Goal: Check status: Check status

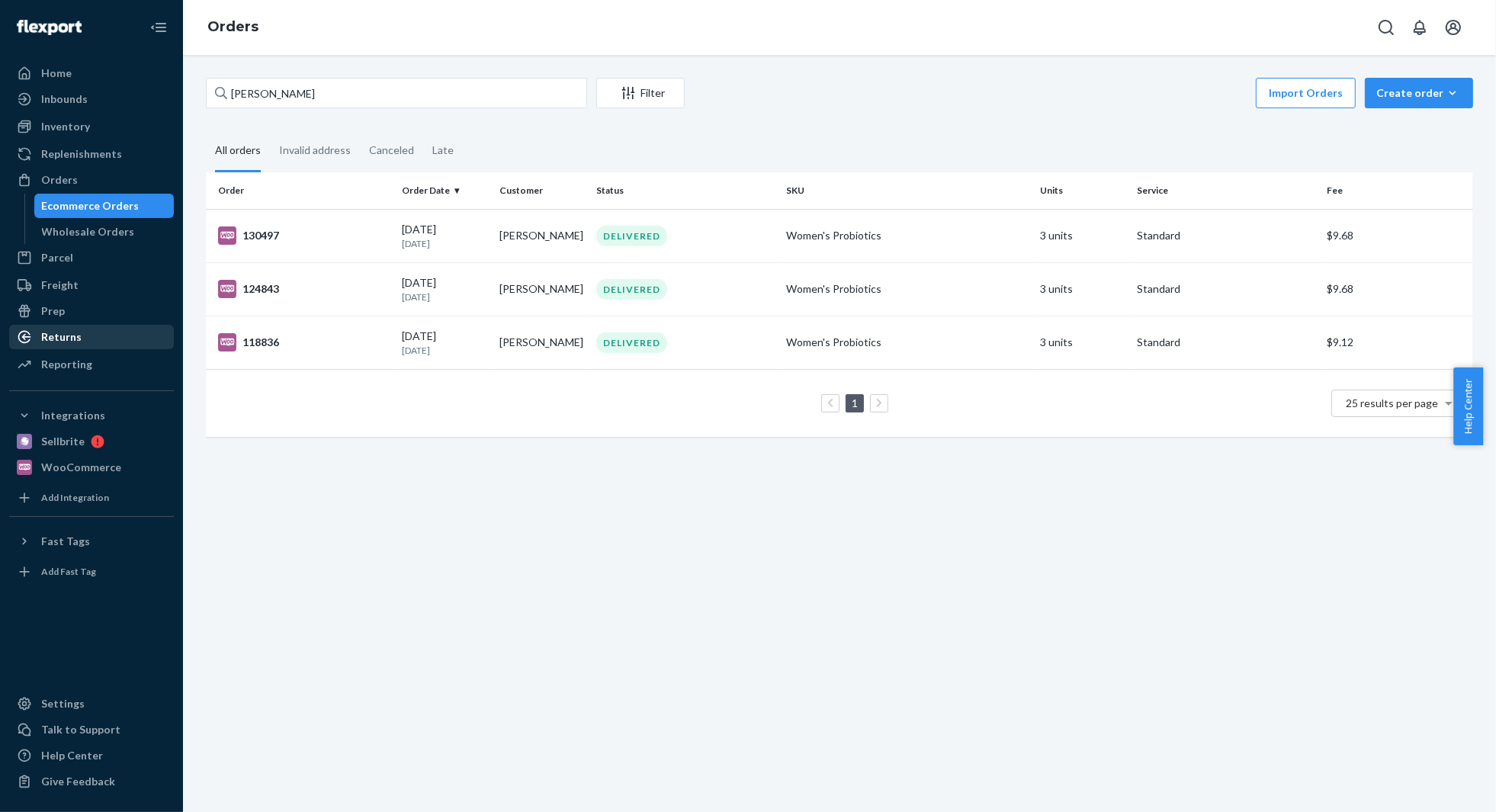
click at [94, 334] on div "Returns" at bounding box center [91, 337] width 161 height 22
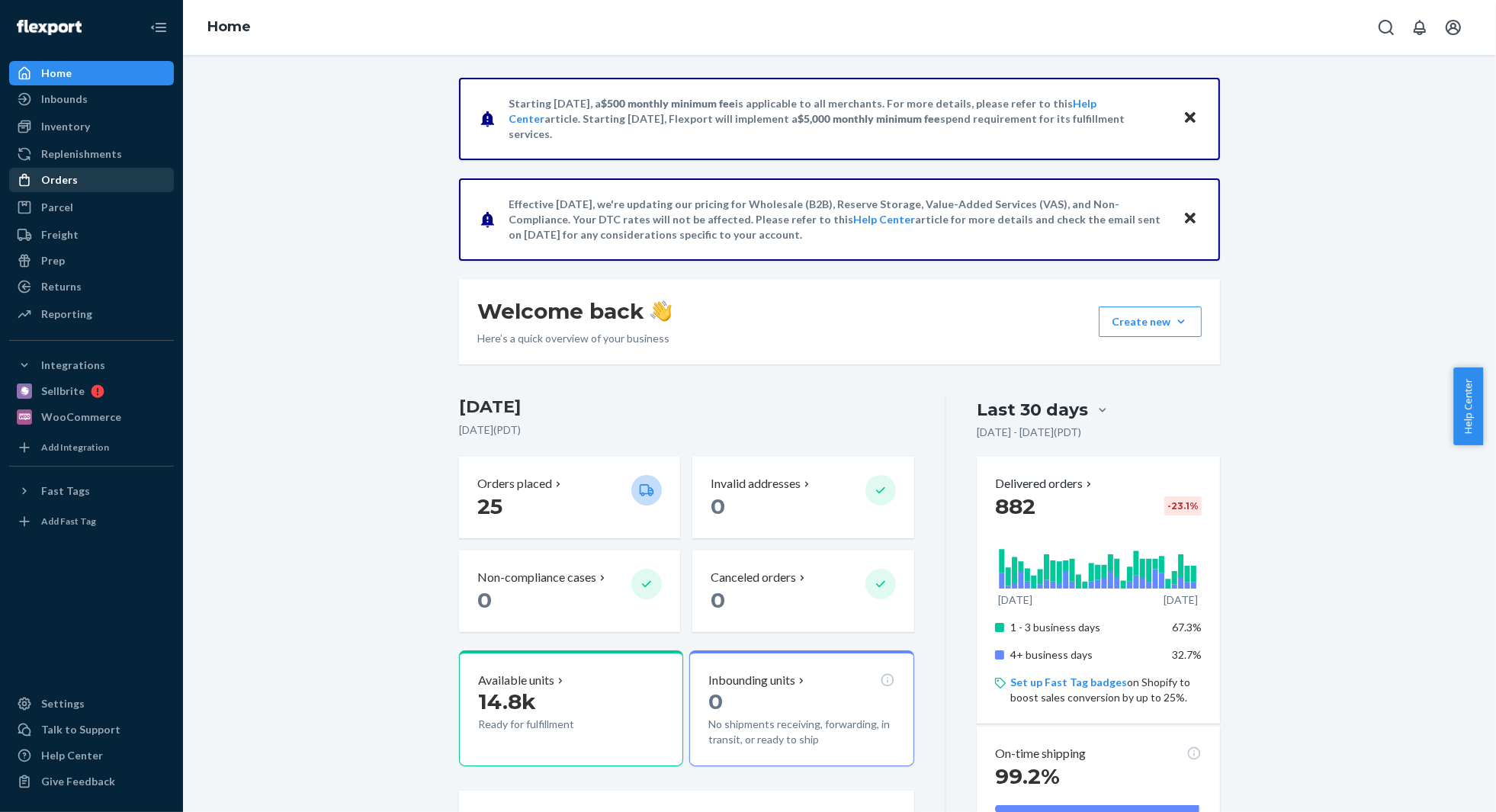
click at [66, 184] on div "Orders" at bounding box center [59, 180] width 37 height 15
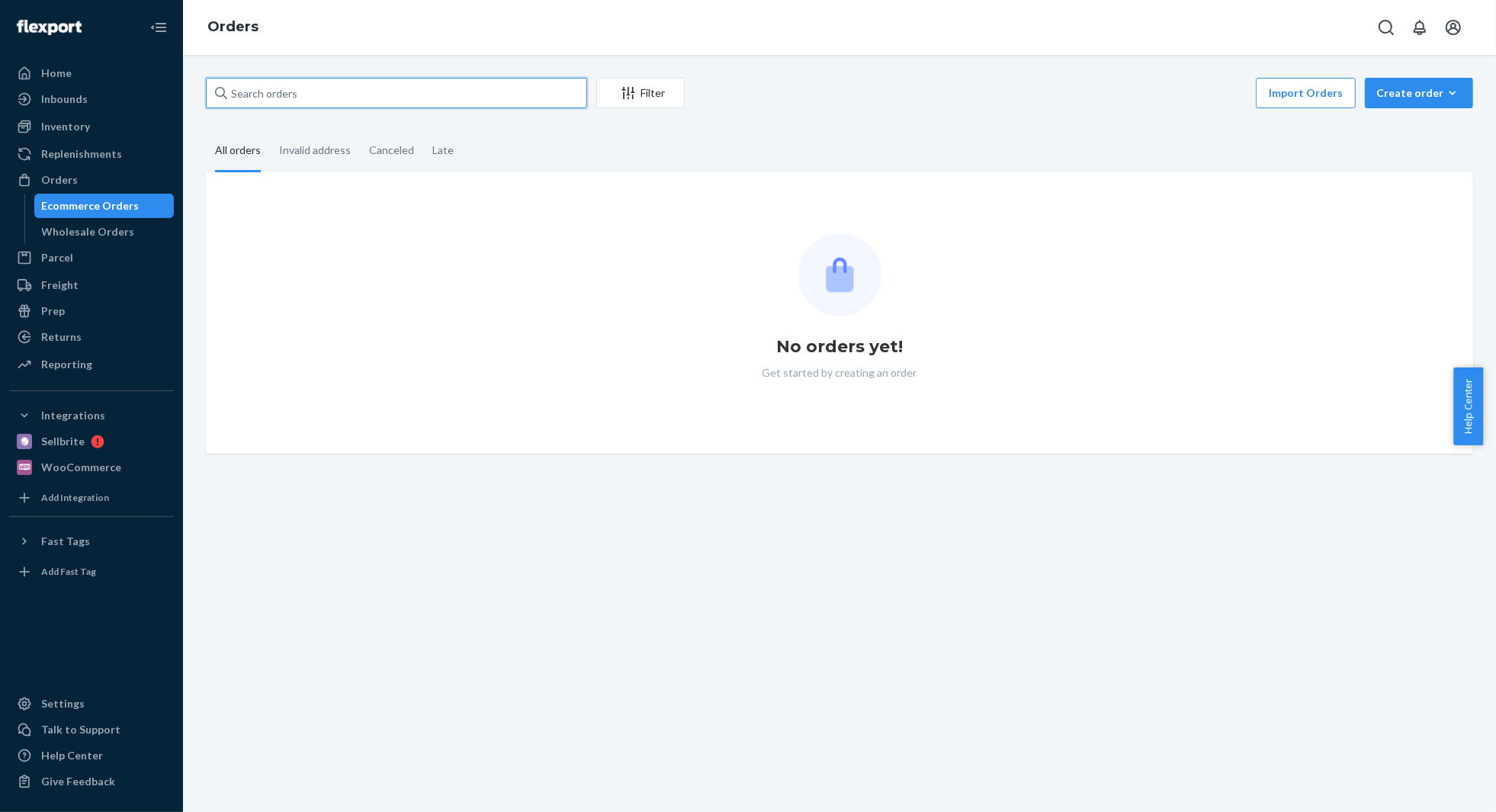
click at [332, 98] on input "text" at bounding box center [396, 93] width 381 height 30
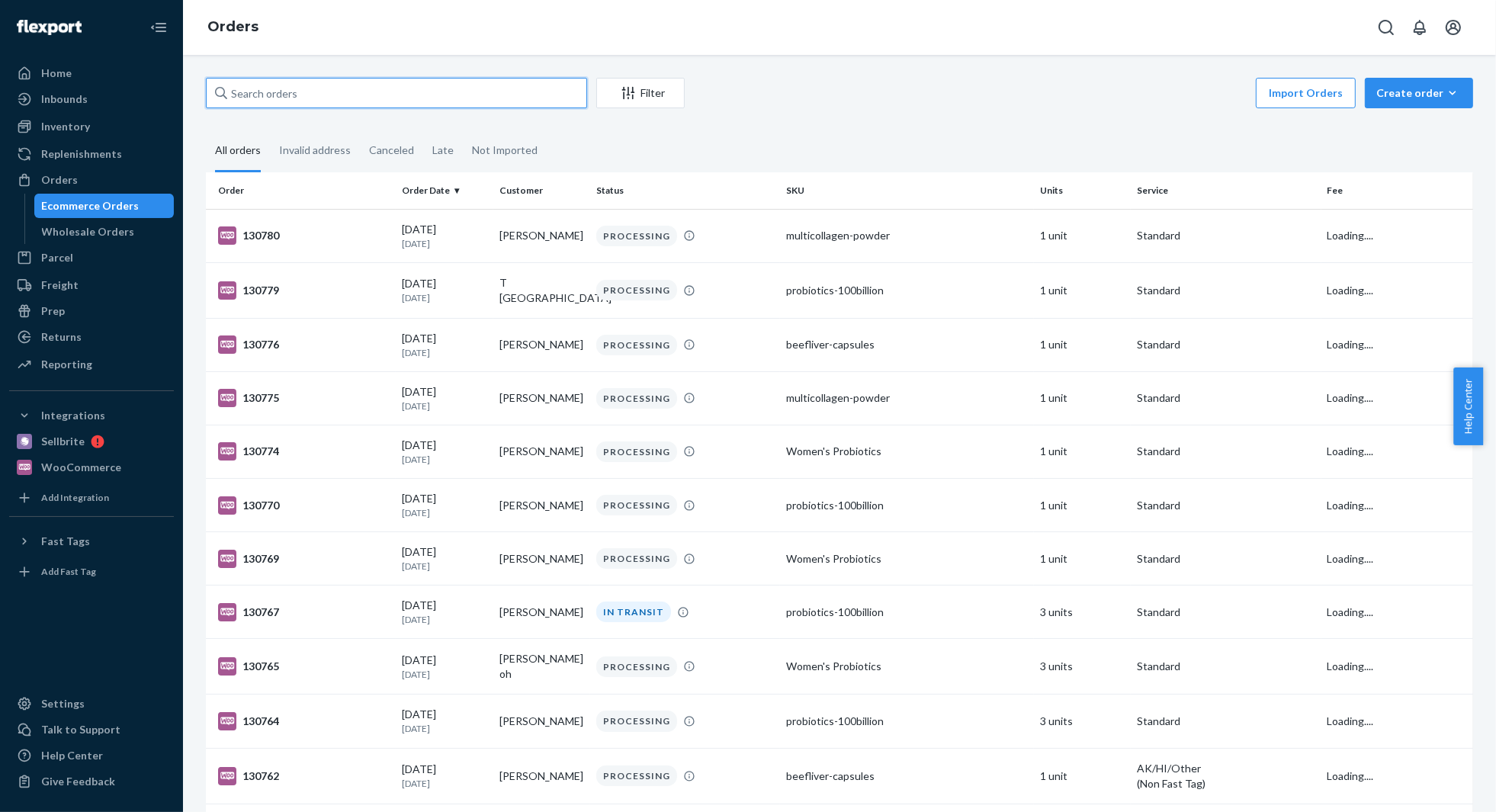
paste input "[PERSON_NAME]"
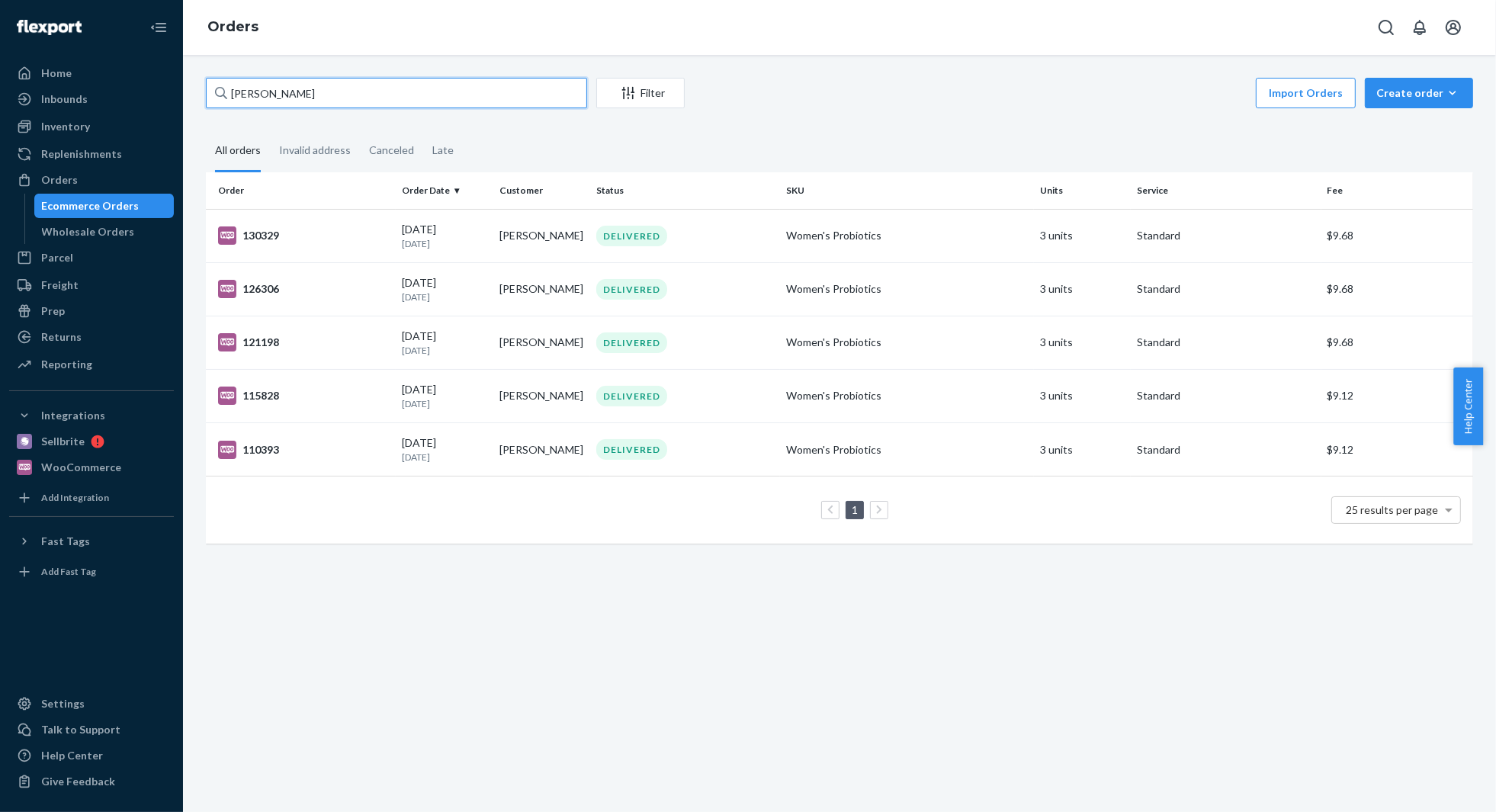
click at [340, 83] on input "[PERSON_NAME]" at bounding box center [396, 93] width 381 height 30
paste input "[PERSON_NAME]"
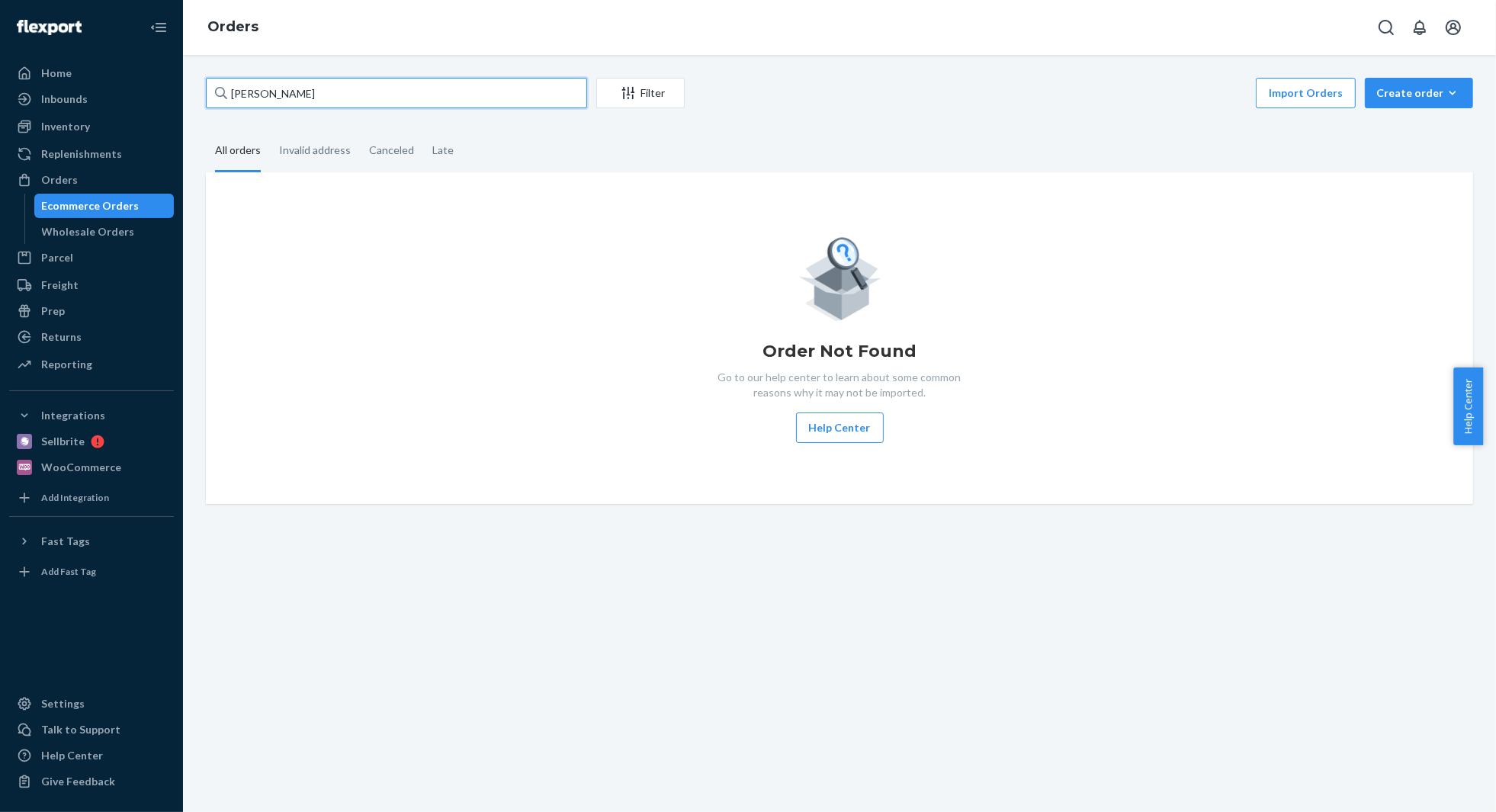
click at [299, 98] on input "[PERSON_NAME]" at bounding box center [396, 93] width 381 height 30
click at [296, 96] on input "[PERSON_NAME]" at bounding box center [396, 93] width 381 height 30
paste input "nifer R"
type input "[PERSON_NAME] [PERSON_NAME]"
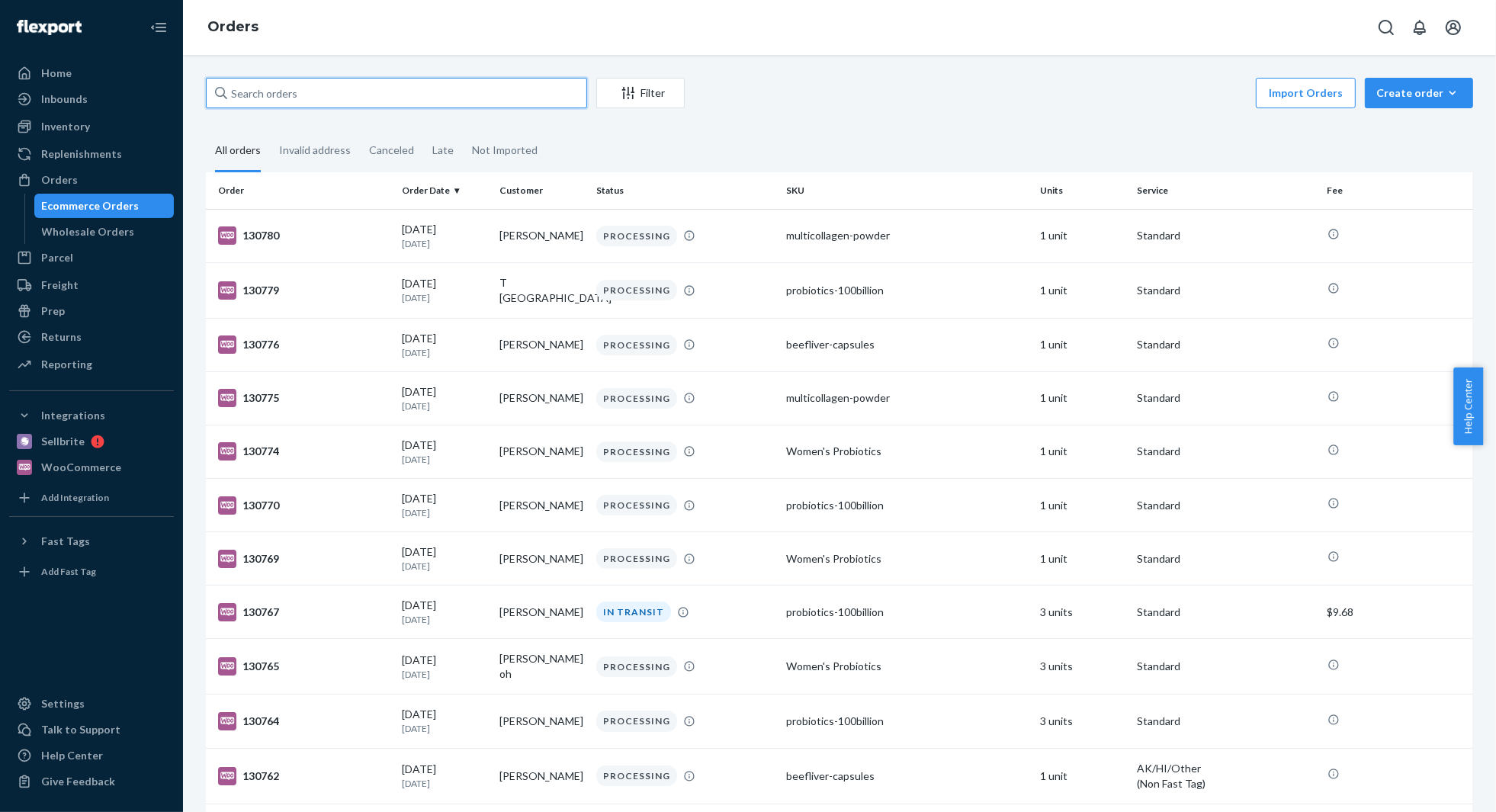
click at [294, 93] on input "text" at bounding box center [396, 93] width 381 height 30
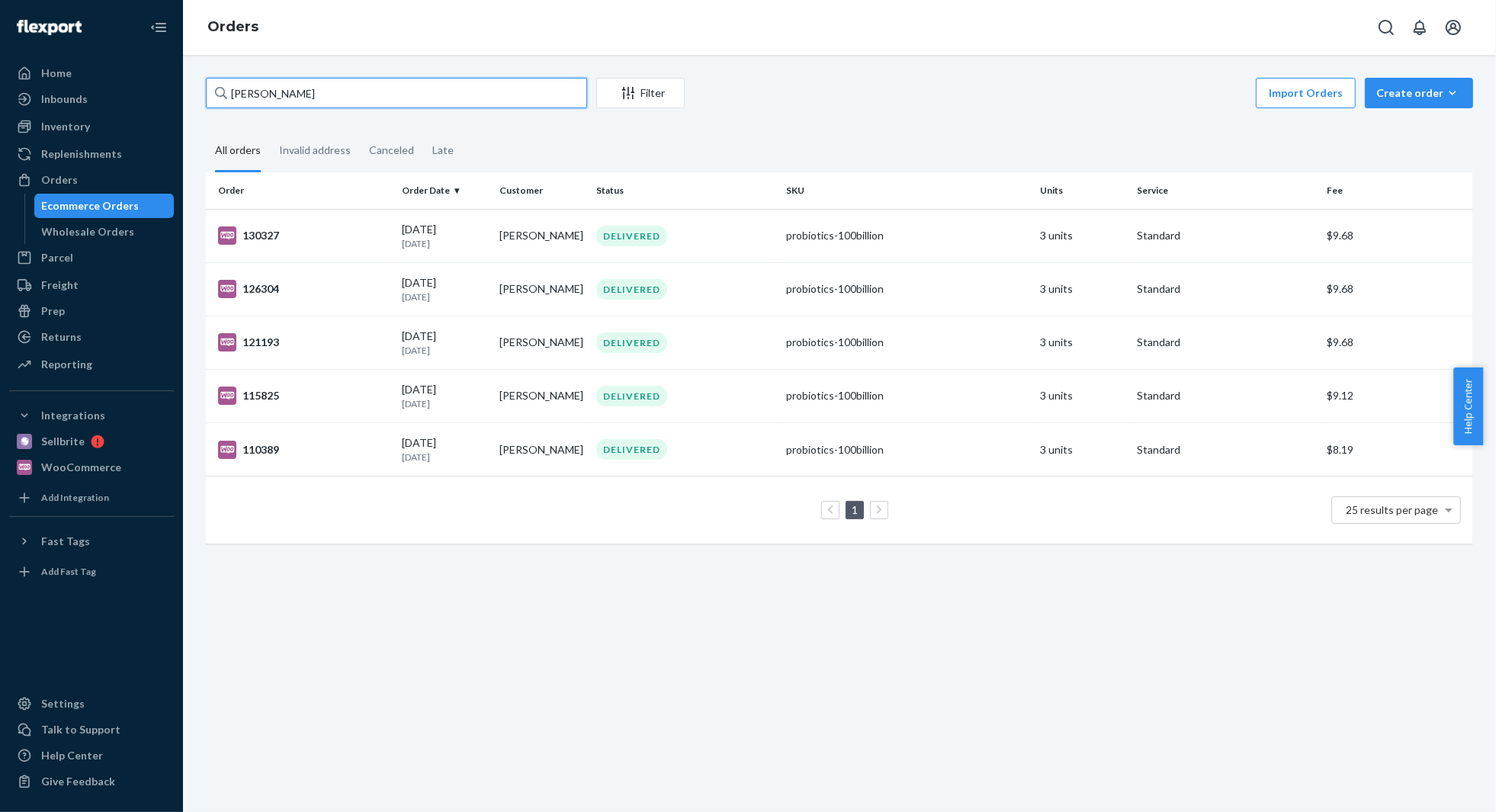
click at [285, 98] on input "jennifer roberts" at bounding box center [396, 93] width 381 height 30
type input "gloria bruno"
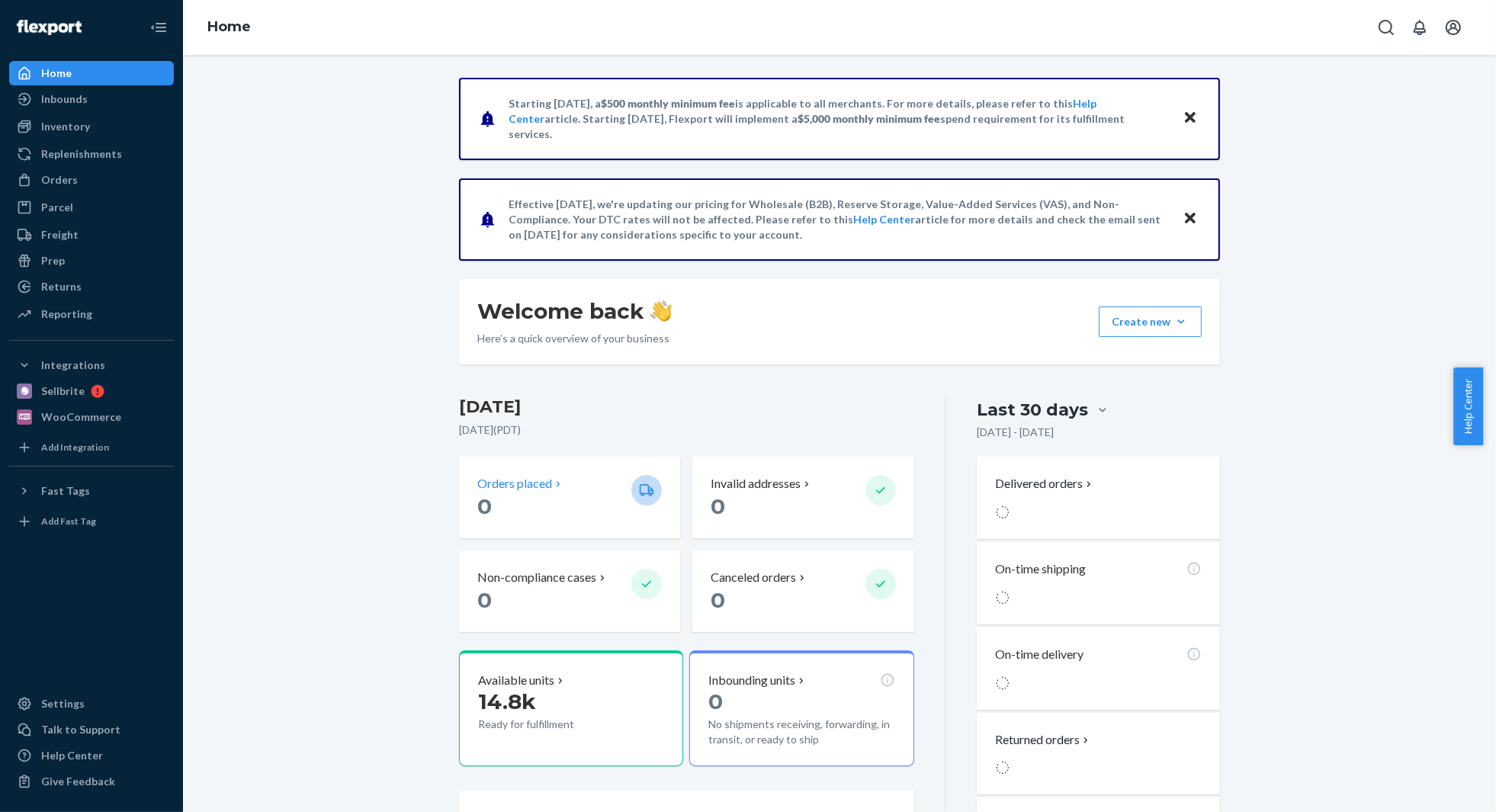
click at [554, 504] on p "0" at bounding box center [549, 506] width 142 height 28
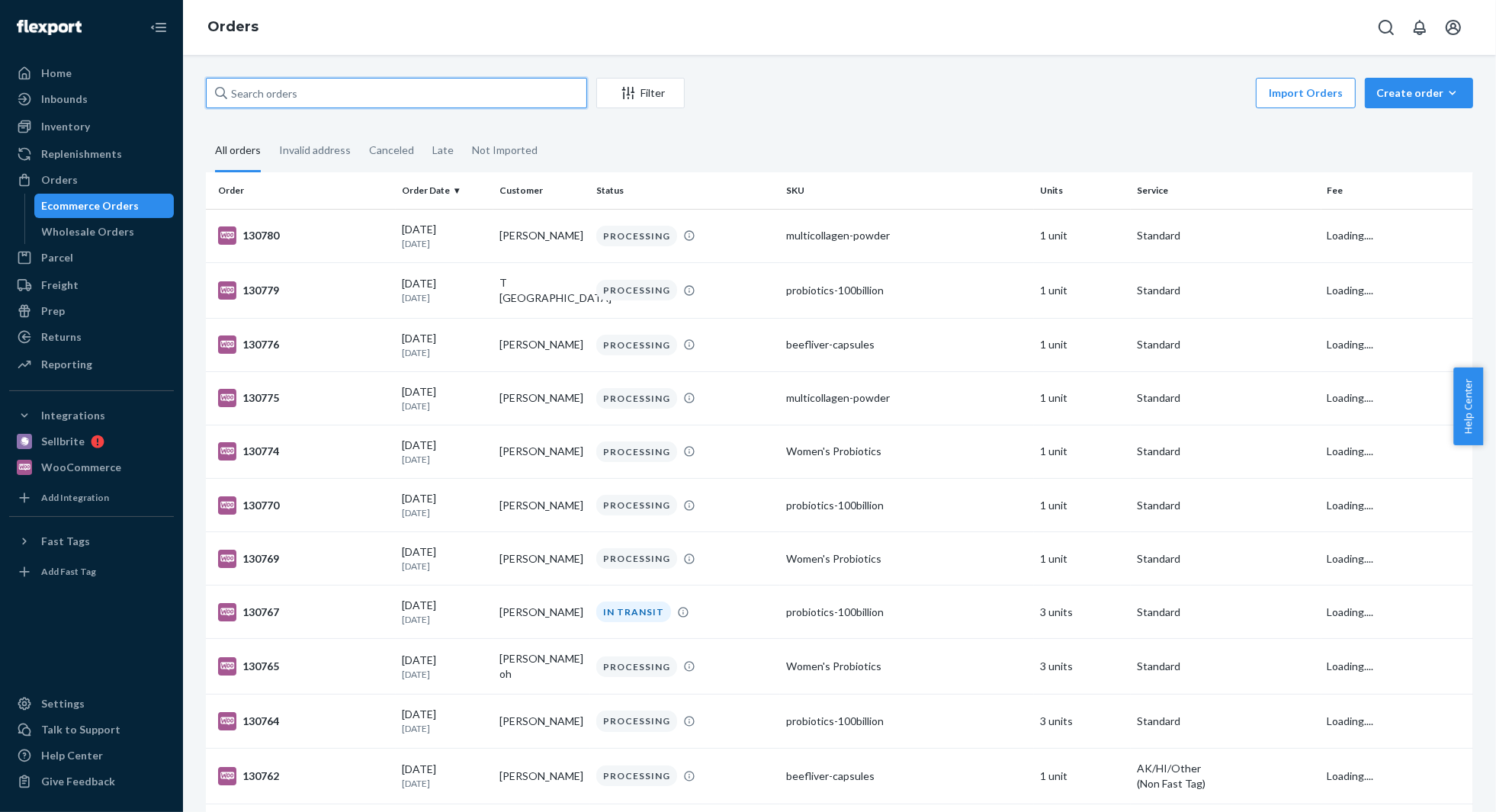
click at [365, 86] on input "text" at bounding box center [396, 93] width 381 height 30
type input "13077"
